Goal: Information Seeking & Learning: Compare options

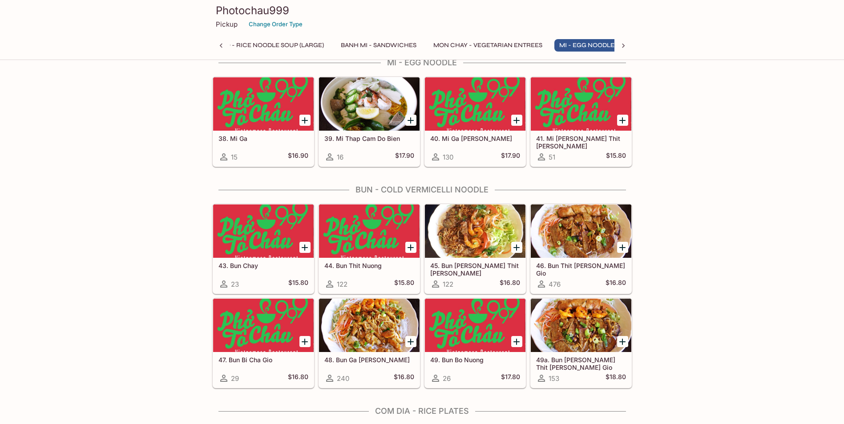
scroll to position [0, 113]
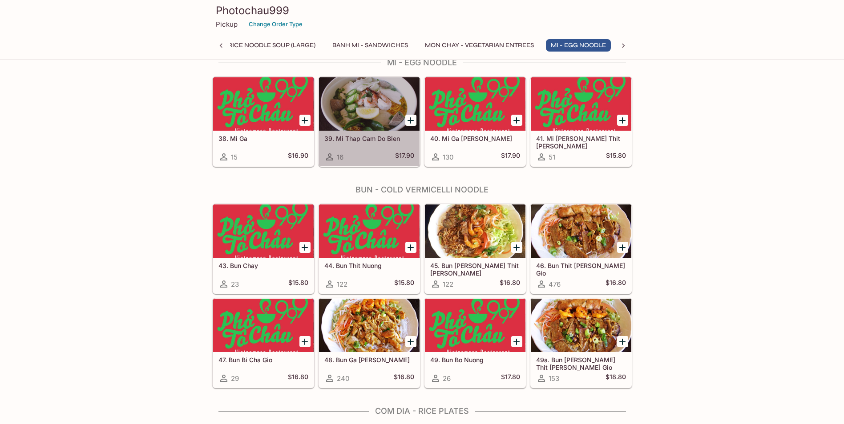
click at [351, 105] on div at bounding box center [369, 103] width 100 height 53
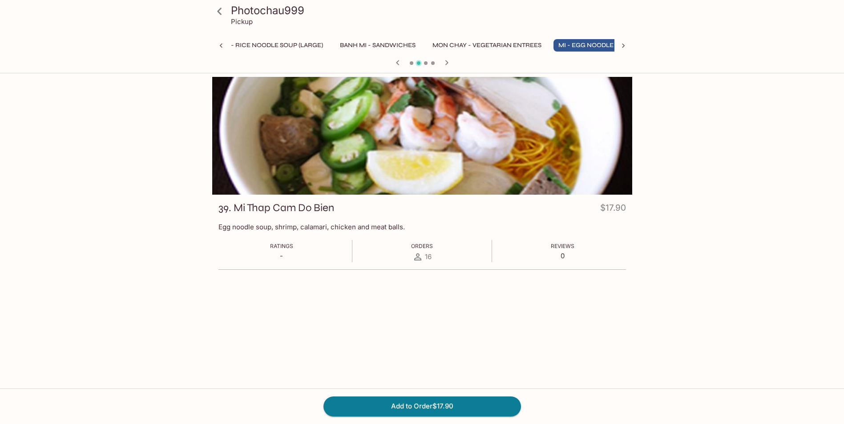
scroll to position [0, 113]
click at [217, 10] on icon at bounding box center [220, 12] width 16 height 16
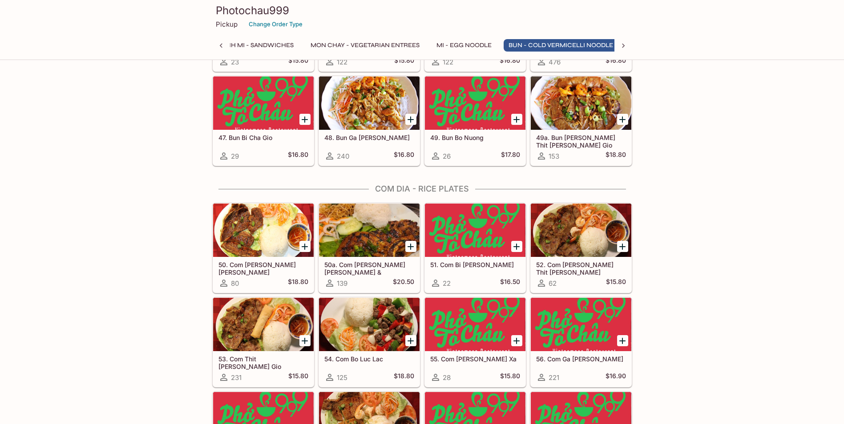
scroll to position [0, 236]
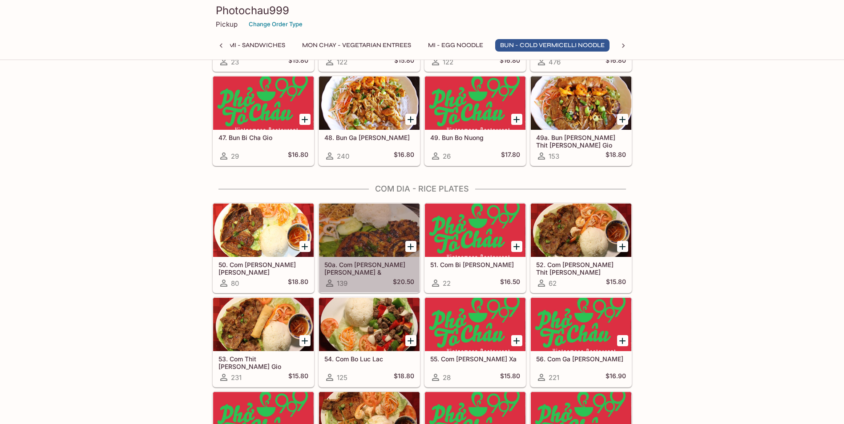
click at [355, 268] on h5 "50a. Com Suon Bo Nuong, Tom & Trung Op La" at bounding box center [369, 268] width 90 height 15
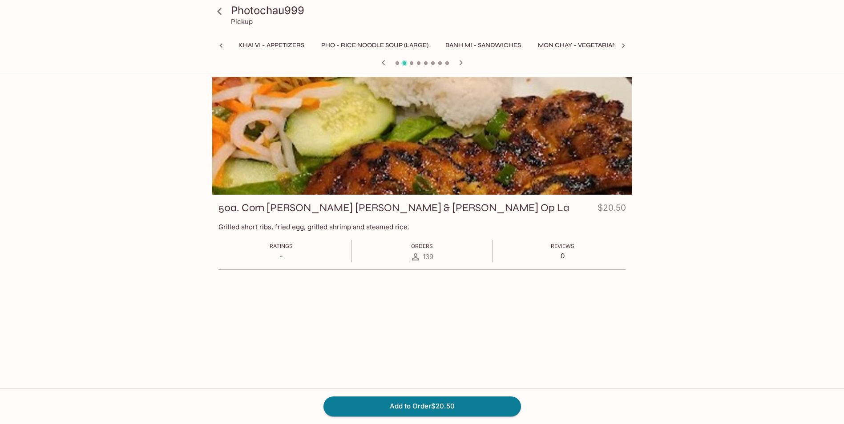
scroll to position [0, 325]
click at [218, 14] on icon at bounding box center [220, 12] width 16 height 16
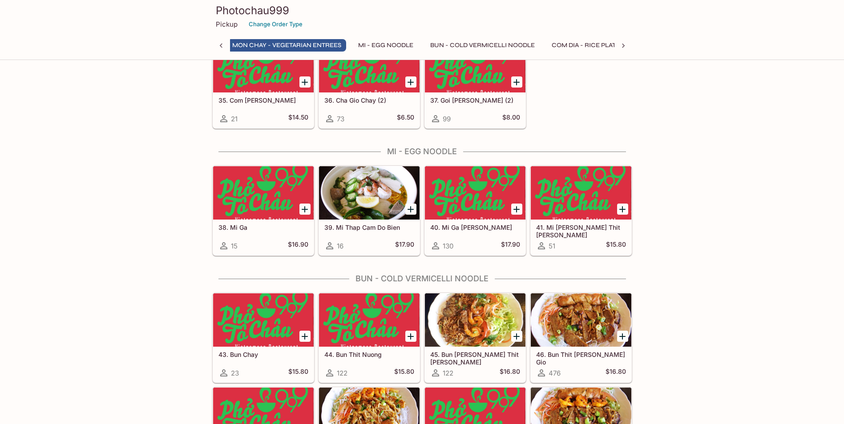
scroll to position [0, 305]
click at [256, 247] on div "15 $16.90" at bounding box center [263, 246] width 90 height 11
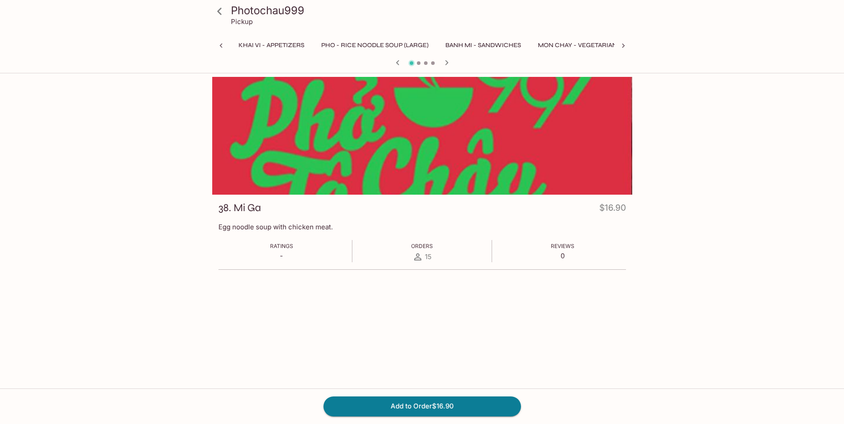
scroll to position [0, 113]
click at [223, 14] on icon at bounding box center [220, 12] width 16 height 16
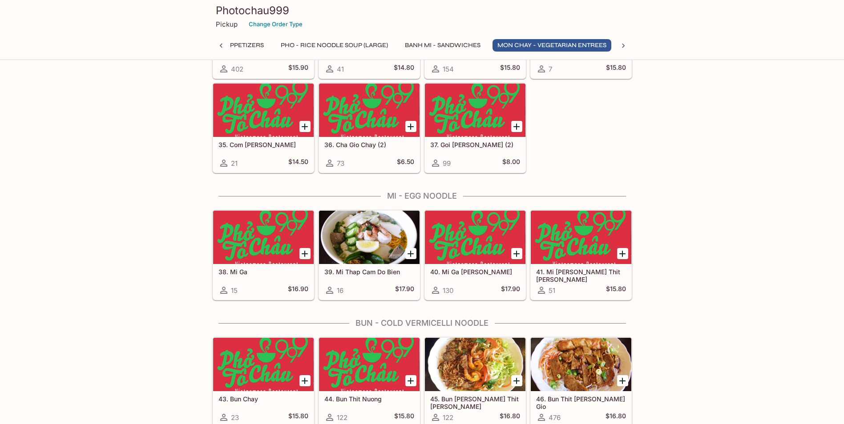
click at [474, 273] on h5 "40. Mi Ga Hoanh Thanh" at bounding box center [475, 272] width 90 height 8
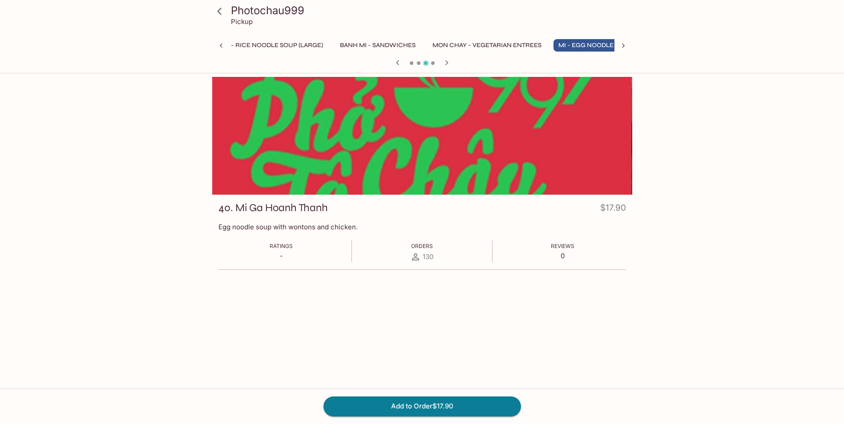
scroll to position [0, 113]
click at [225, 11] on icon at bounding box center [220, 12] width 16 height 16
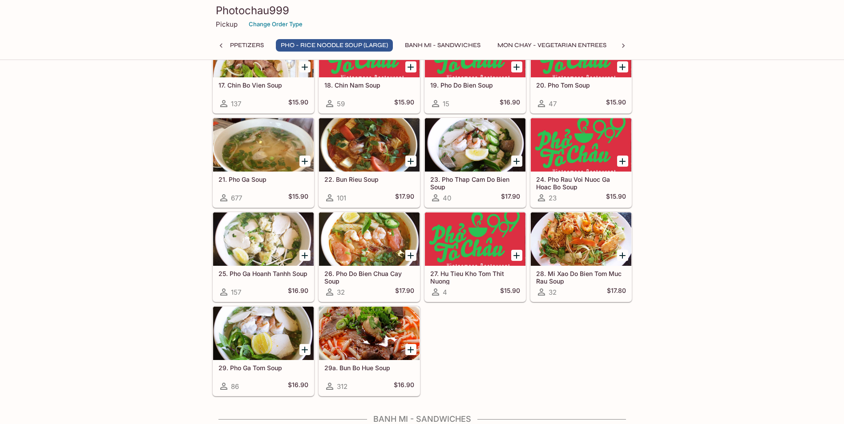
scroll to position [712, 0]
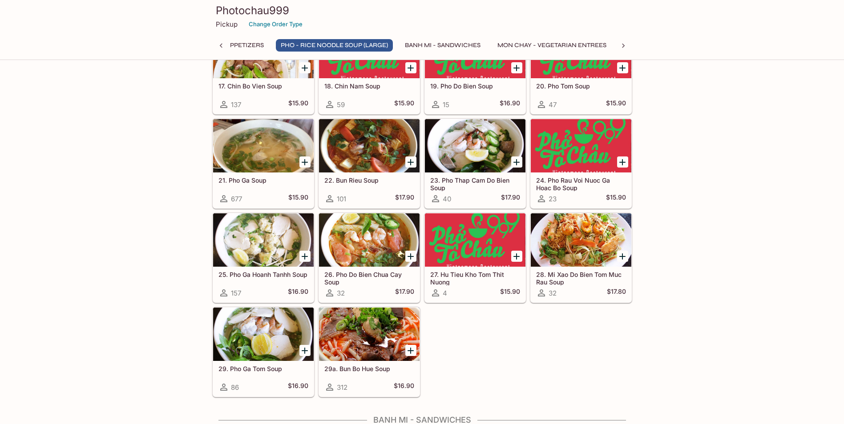
click at [541, 268] on div "28. Mi Xao Do Bien Tom Muc Rau Soup 32 $17.80" at bounding box center [581, 285] width 100 height 36
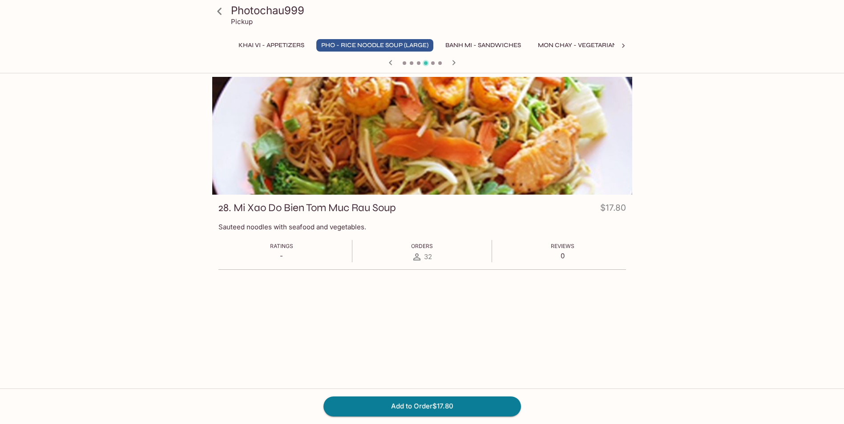
click at [218, 9] on icon at bounding box center [220, 12] width 16 height 16
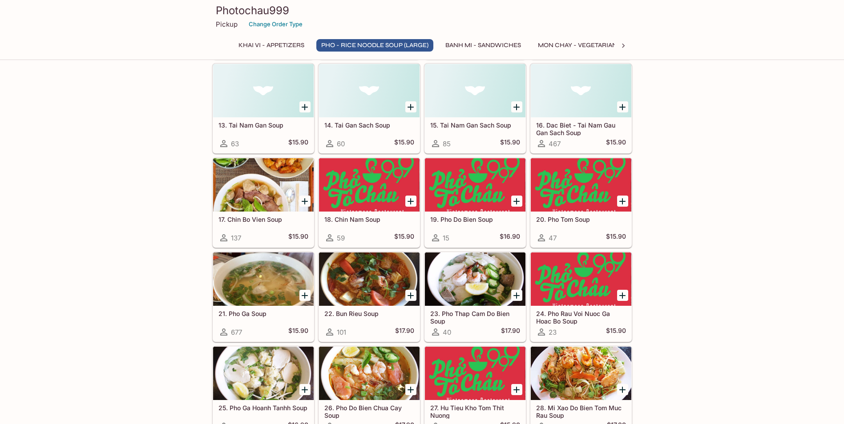
scroll to position [845, 0]
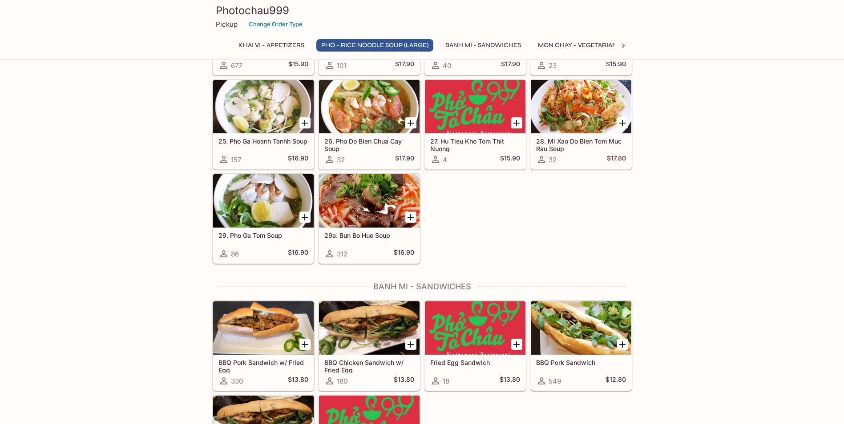
click at [477, 162] on div "4 $15.90" at bounding box center [475, 159] width 90 height 11
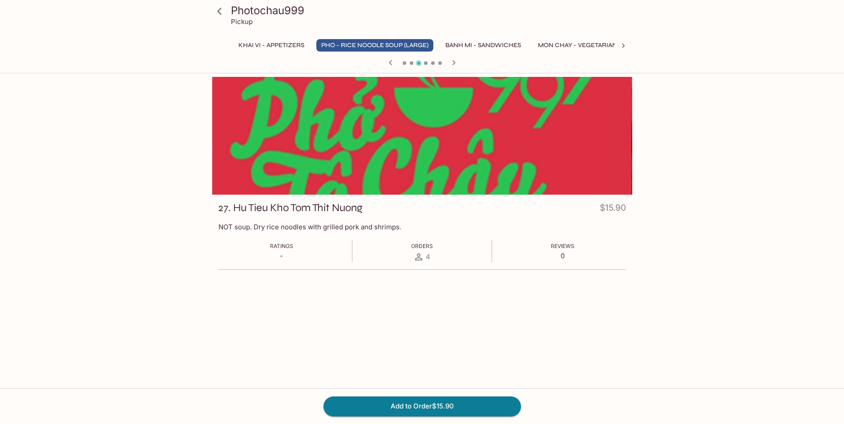
click at [221, 16] on icon at bounding box center [220, 12] width 16 height 16
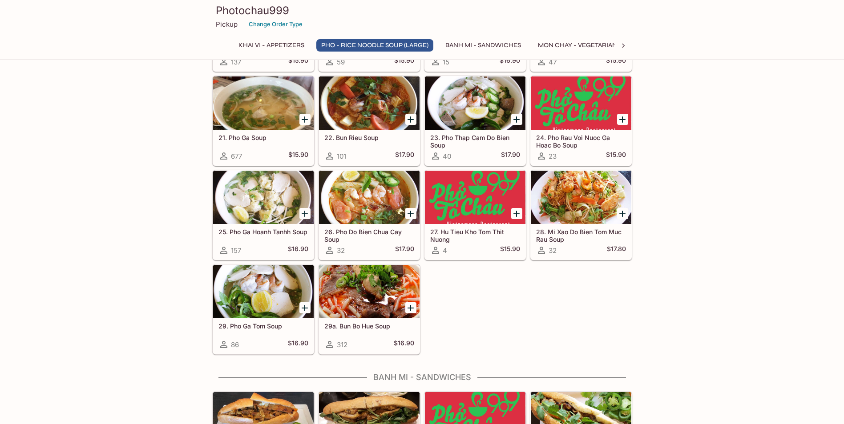
scroll to position [756, 0]
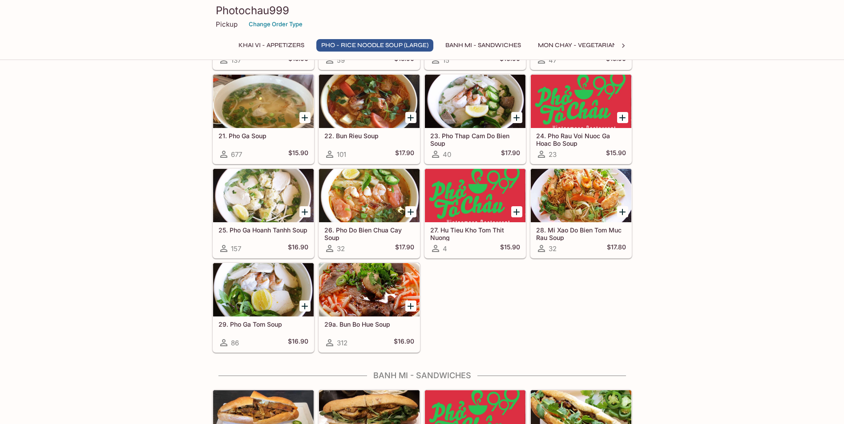
click at [563, 250] on div "32 $17.80" at bounding box center [581, 248] width 90 height 11
